Goal: Information Seeking & Learning: Learn about a topic

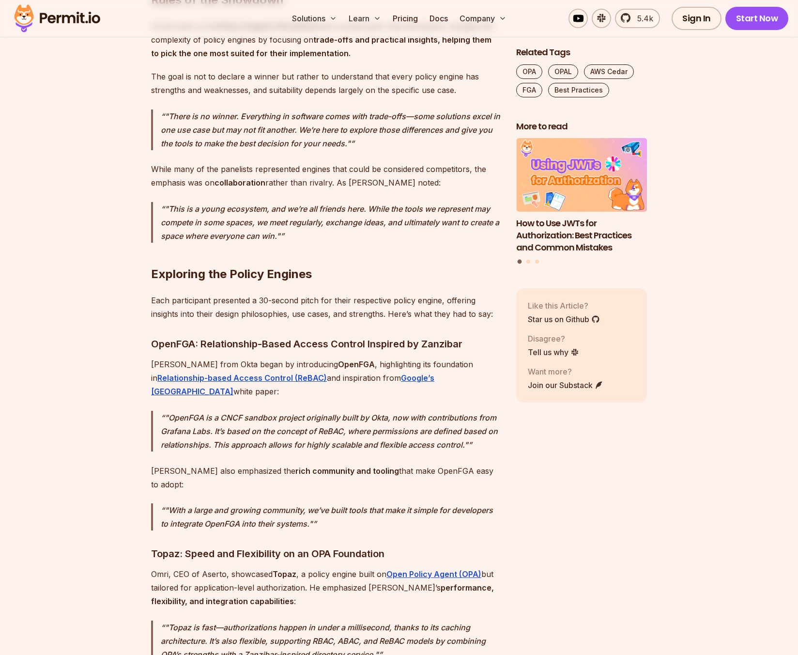
scroll to position [1536, 0]
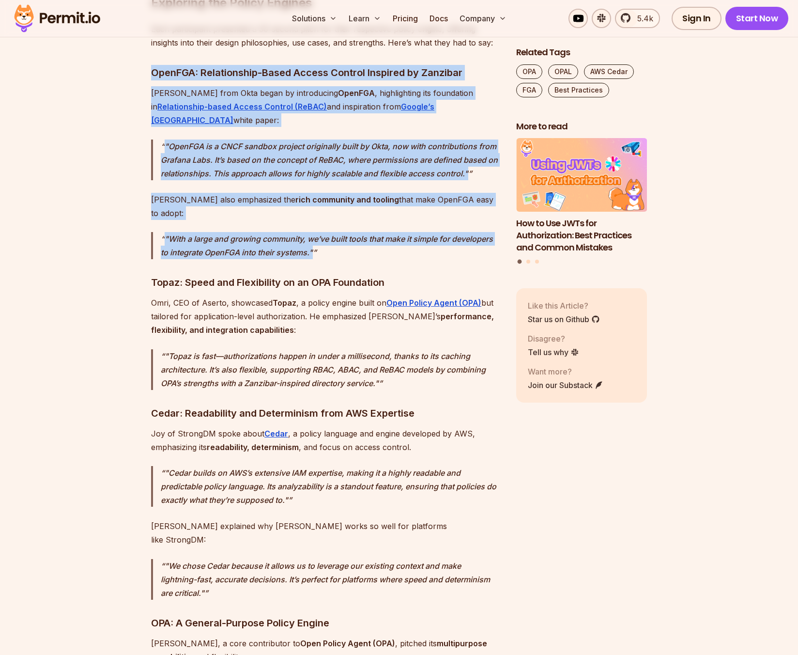
drag, startPoint x: 137, startPoint y: 48, endPoint x: 466, endPoint y: 227, distance: 373.9
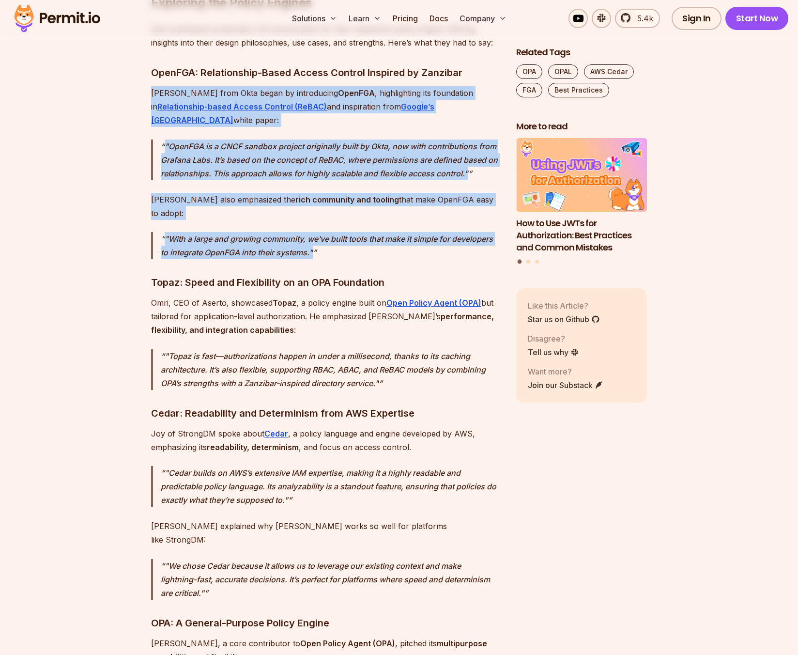
drag, startPoint x: 452, startPoint y: 216, endPoint x: 137, endPoint y: 73, distance: 345.4
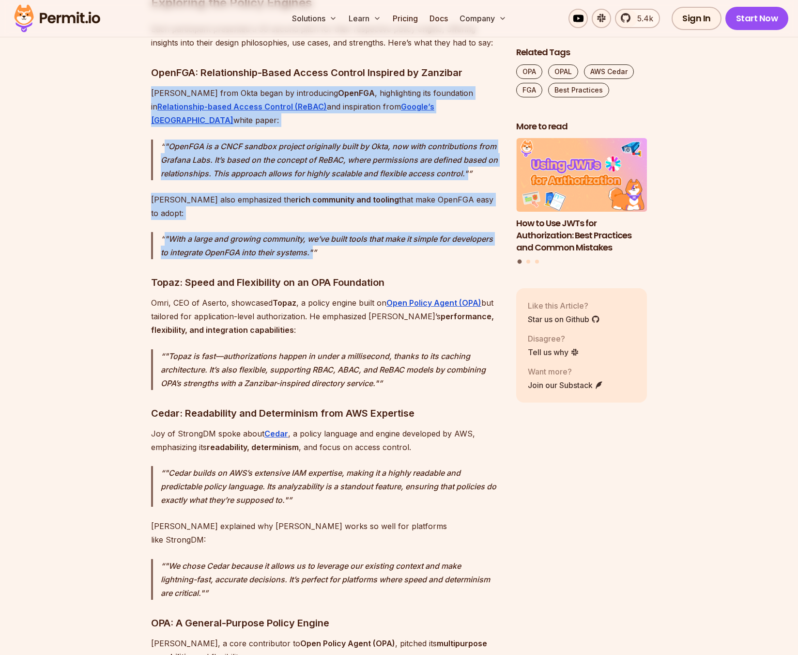
drag, startPoint x: 146, startPoint y: 73, endPoint x: 395, endPoint y: 212, distance: 285.3
click at [395, 232] on p ""With a large and growing community, we’ve built tools that make it simple for …" at bounding box center [331, 245] width 340 height 27
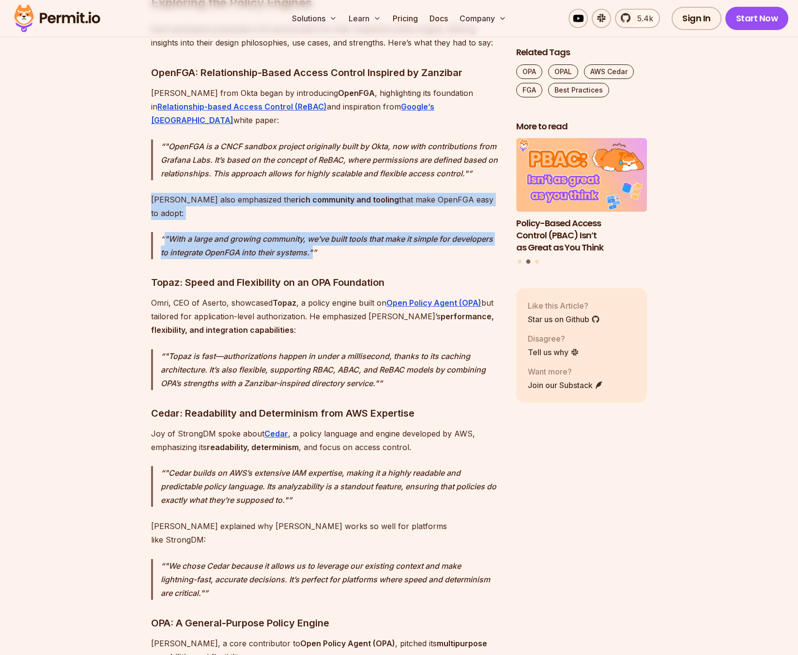
drag, startPoint x: 180, startPoint y: 174, endPoint x: 395, endPoint y: 222, distance: 220.2
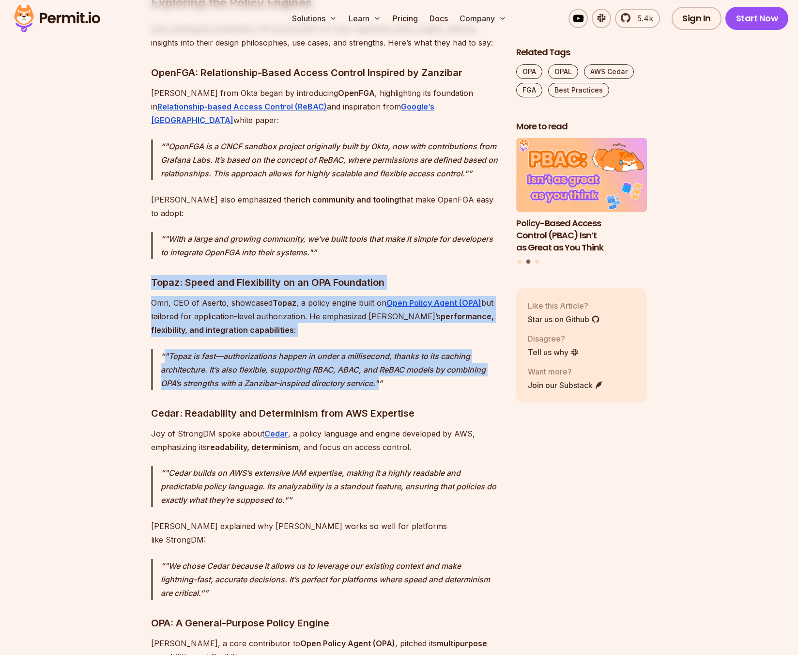
drag, startPoint x: 395, startPoint y: 222, endPoint x: 420, endPoint y: 342, distance: 123.1
click at [422, 349] on p ""Topaz is fast—authorizations happen in under a millisecond, thanks to its cach…" at bounding box center [331, 369] width 340 height 41
drag, startPoint x: 420, startPoint y: 343, endPoint x: 136, endPoint y: 242, distance: 302.1
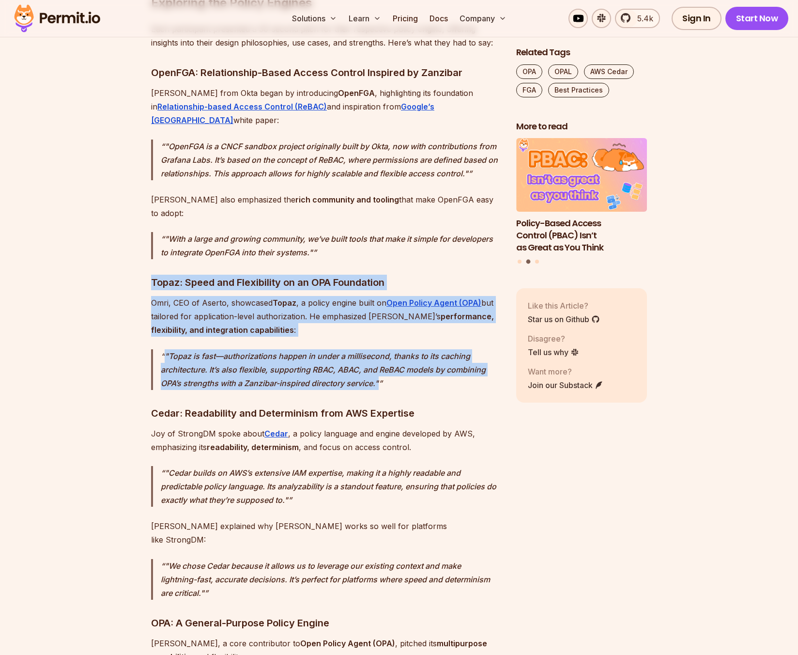
drag, startPoint x: 142, startPoint y: 242, endPoint x: 443, endPoint y: 347, distance: 319.1
click at [443, 349] on p ""Topaz is fast—authorizations happen in under a millisecond, thanks to its cach…" at bounding box center [331, 369] width 340 height 41
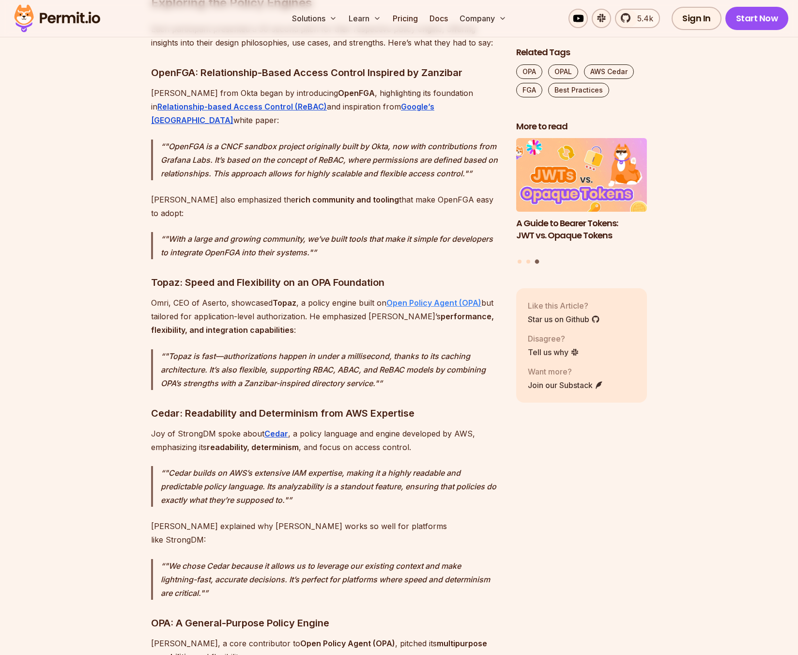
click at [434, 298] on strong "Open Policy Agent (OPA)" at bounding box center [433, 303] width 95 height 10
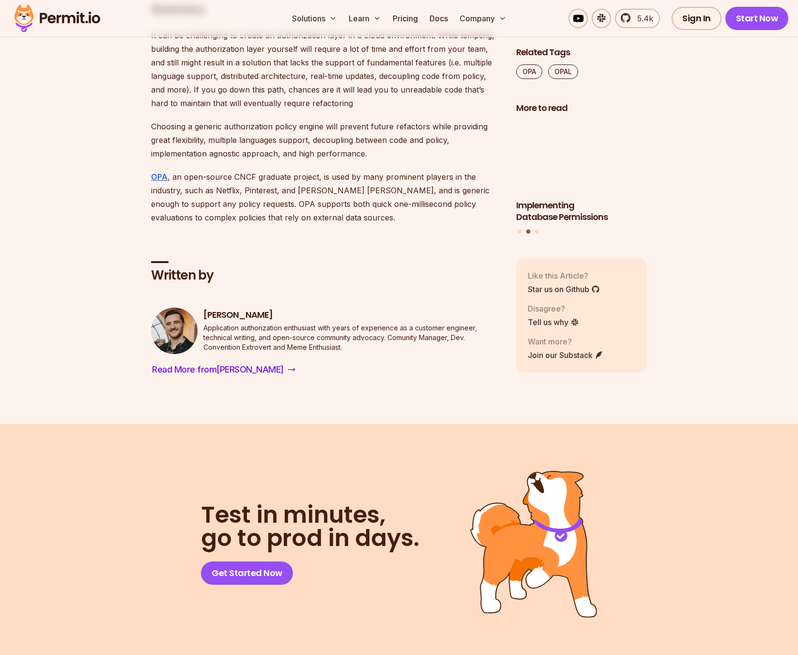
scroll to position [4908, 0]
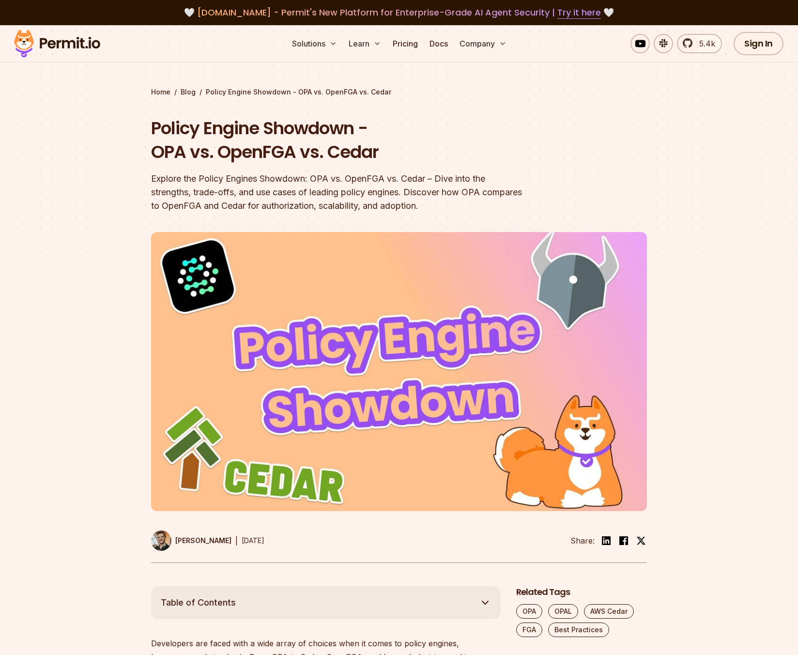
drag, startPoint x: 139, startPoint y: 177, endPoint x: 136, endPoint y: 167, distance: 10.7
click at [140, 176] on section "Home / Blog / Policy Engine Showdown - OPA vs. OpenFGA vs. Cedar Policy Engine …" at bounding box center [399, 305] width 798 height 561
